Goal: Transaction & Acquisition: Purchase product/service

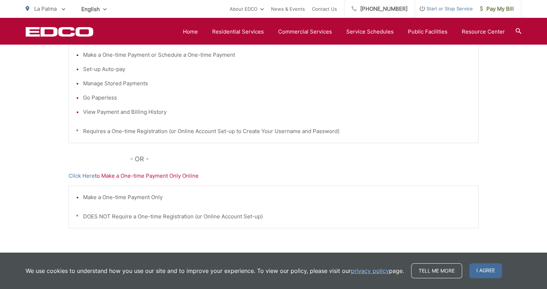
scroll to position [182, 0]
click at [83, 176] on link "Click Here" at bounding box center [81, 175] width 26 height 9
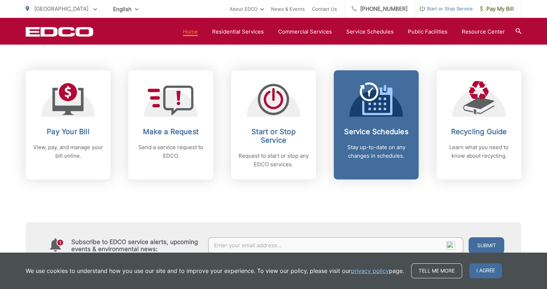
scroll to position [285, 0]
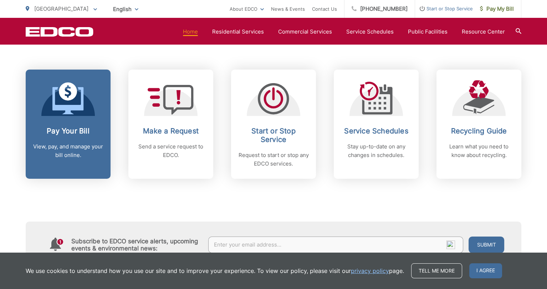
click at [71, 117] on link "Pay Your Bill View, pay, and manage your bill online." at bounding box center [68, 124] width 85 height 109
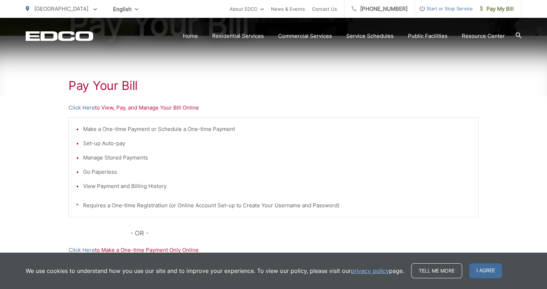
scroll to position [214, 0]
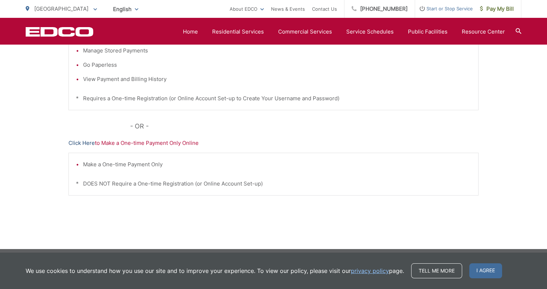
click at [83, 142] on link "Click Here" at bounding box center [81, 143] width 26 height 9
